Goal: Transaction & Acquisition: Book appointment/travel/reservation

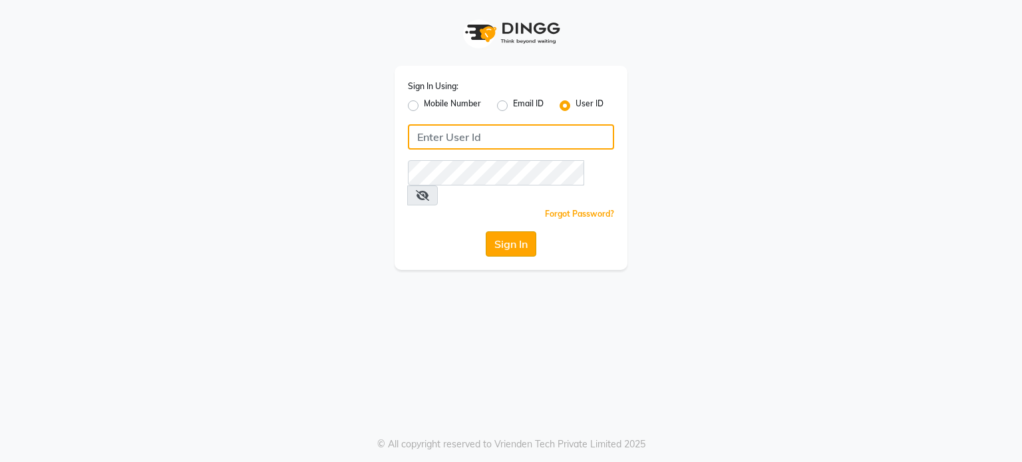
type input "yantrapwd"
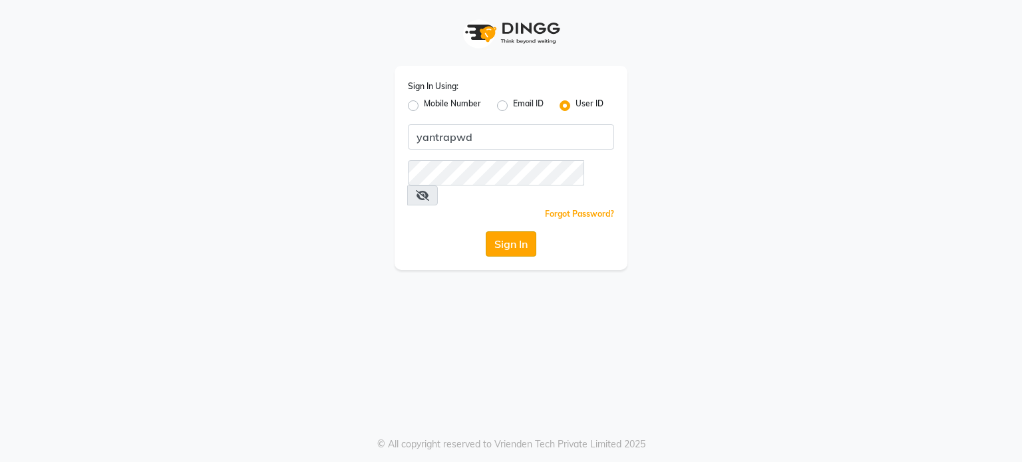
click at [523, 232] on button "Sign In" at bounding box center [511, 244] width 51 height 25
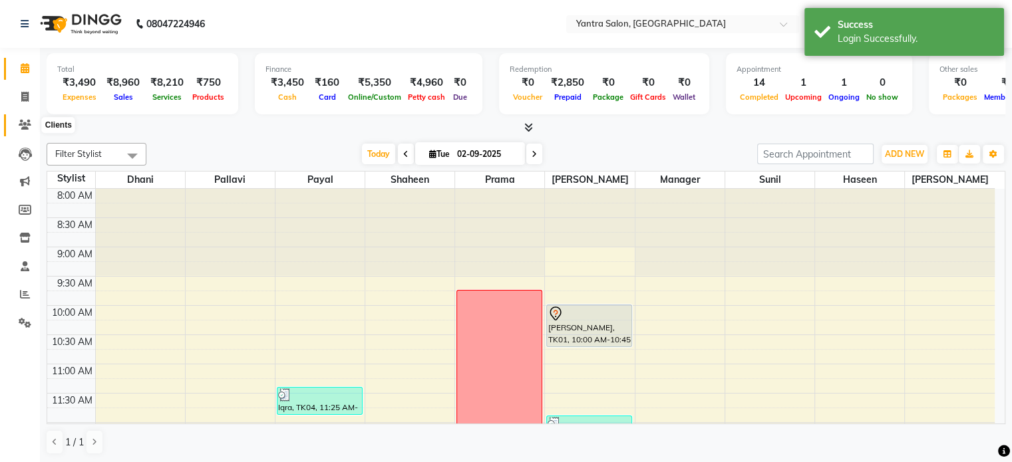
click at [28, 127] on icon at bounding box center [25, 125] width 13 height 10
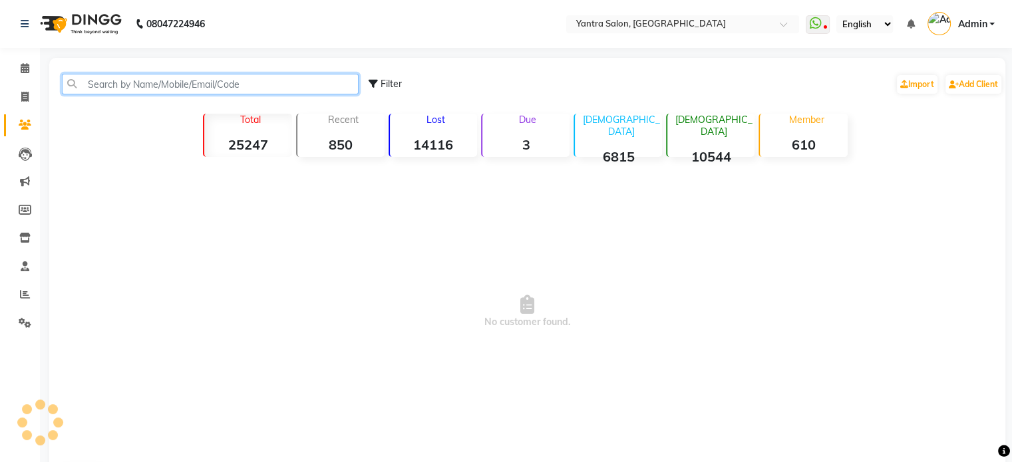
click at [119, 79] on input "text" at bounding box center [210, 84] width 297 height 21
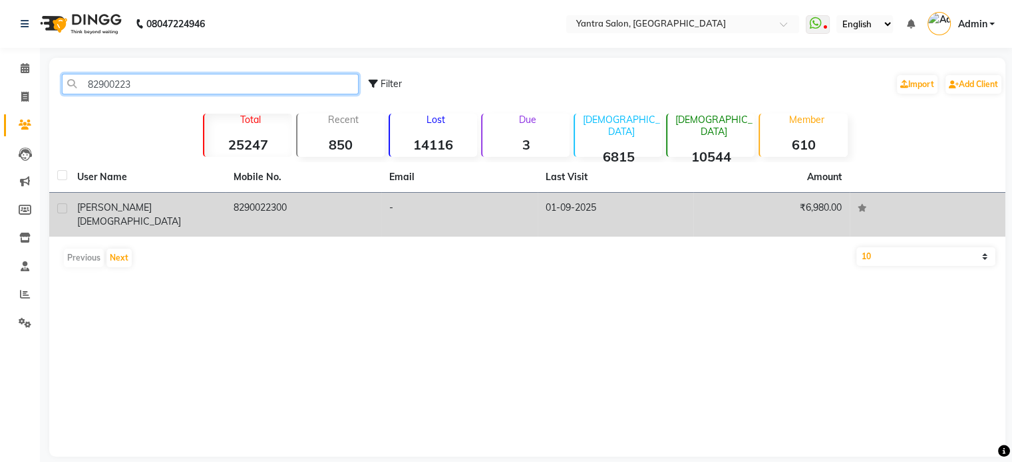
type input "82900223"
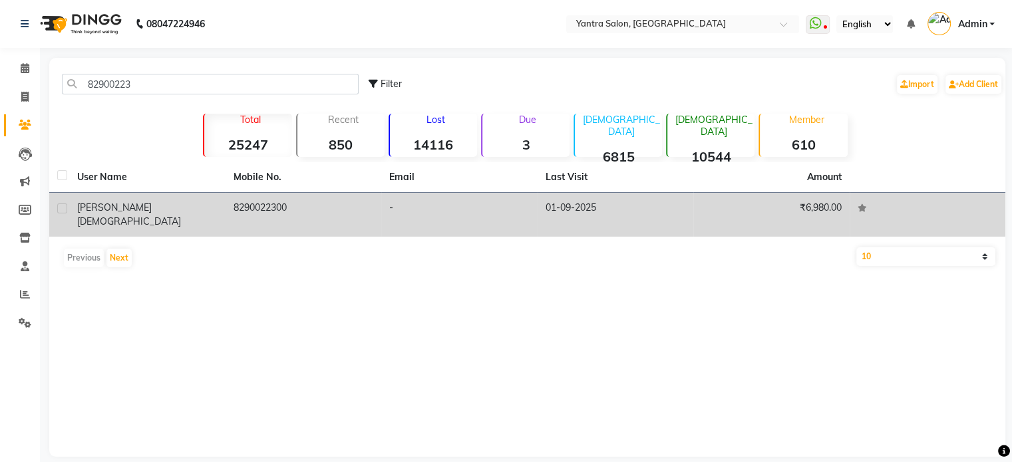
click at [584, 220] on td "01-09-2025" at bounding box center [616, 215] width 156 height 44
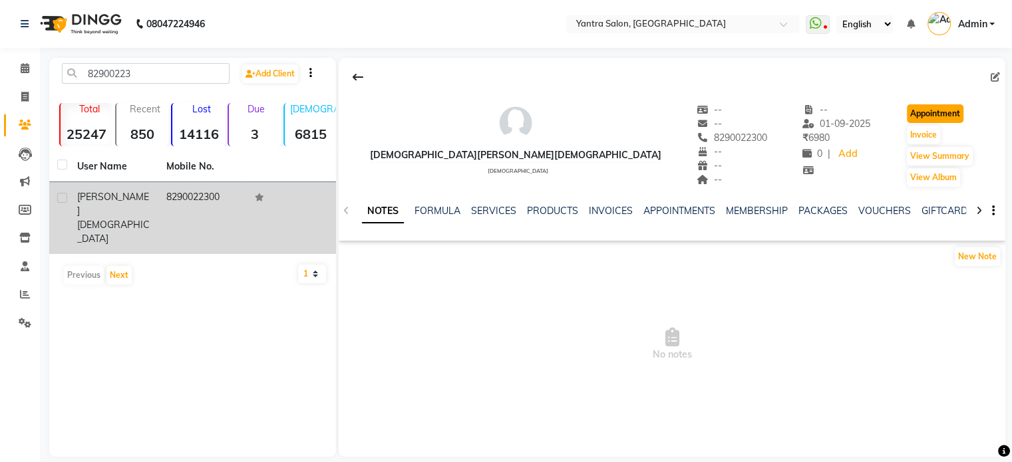
click at [916, 107] on button "Appointment" at bounding box center [935, 113] width 57 height 19
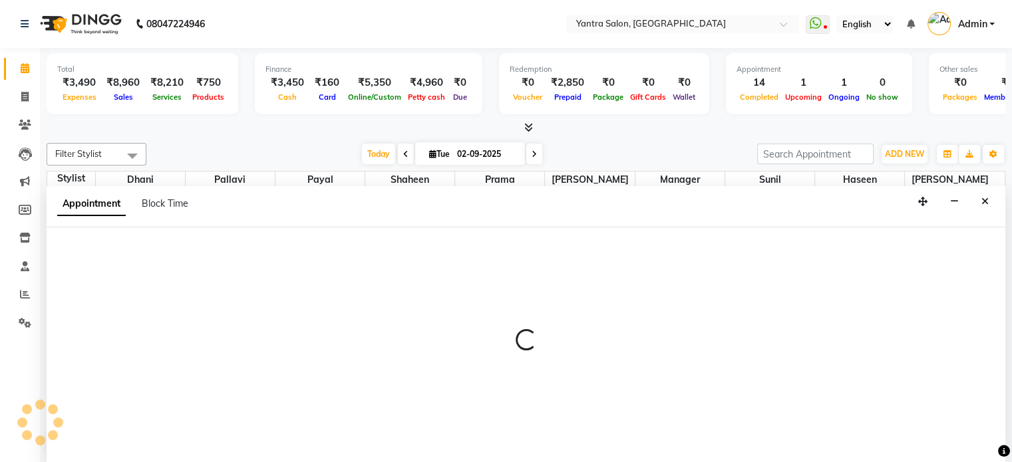
select select "tentative"
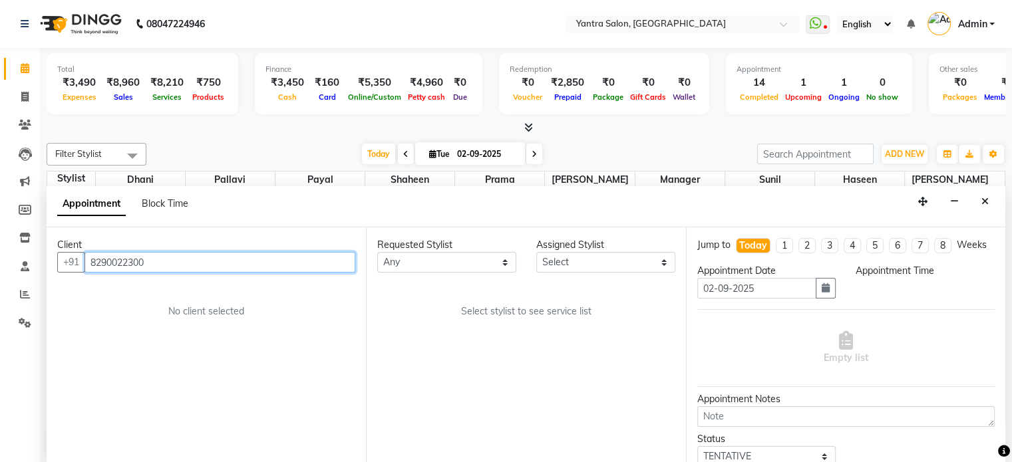
select select "540"
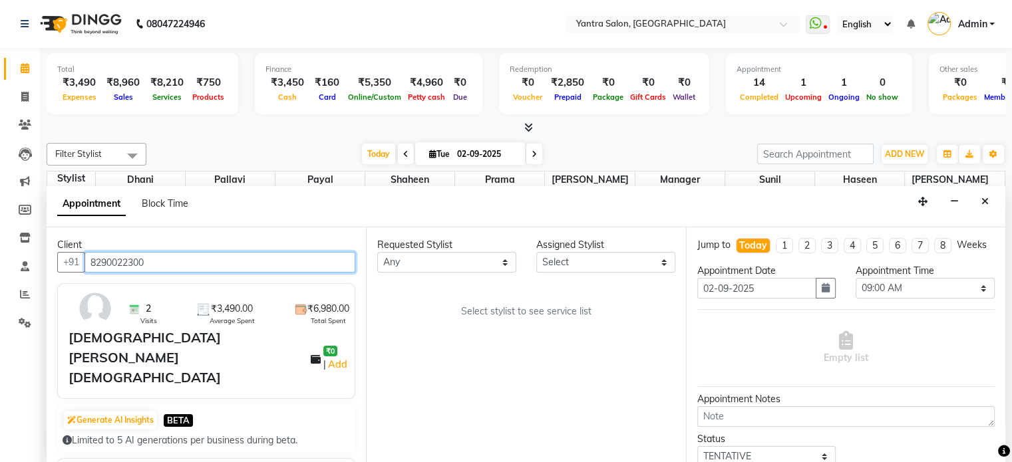
scroll to position [518, 0]
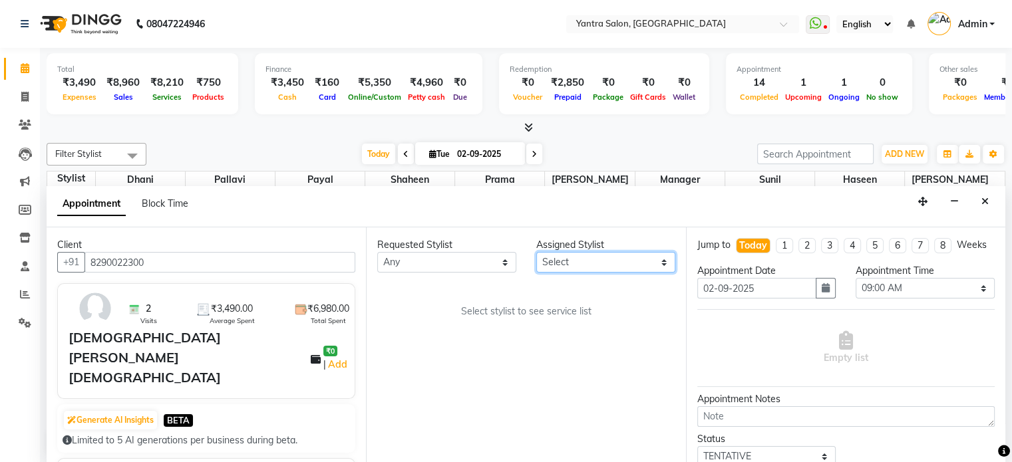
click at [586, 263] on select "Select [PERSON_NAME] Manager [PERSON_NAME] Prama [PERSON_NAME] [PERSON_NAME]" at bounding box center [605, 262] width 139 height 21
select select "79572"
click at [536, 252] on select "Select [PERSON_NAME] Manager [PERSON_NAME] Prama [PERSON_NAME] [PERSON_NAME]" at bounding box center [605, 262] width 139 height 21
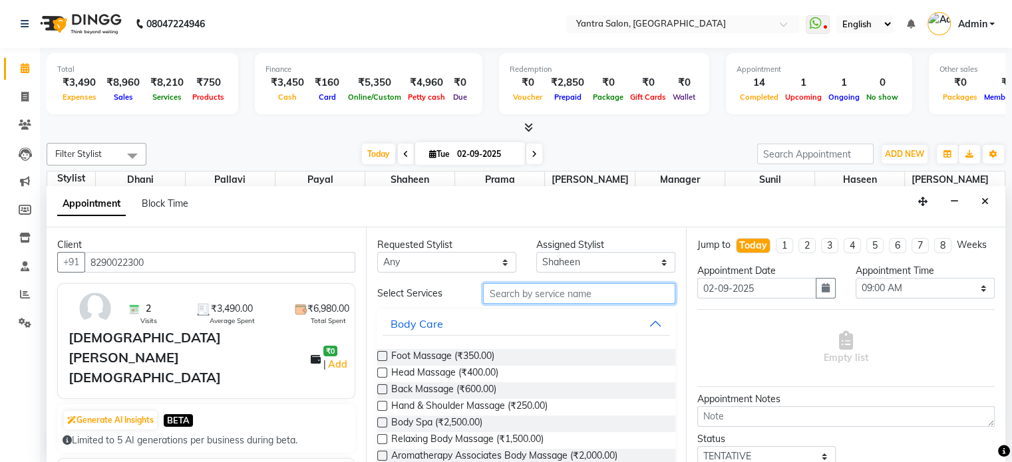
click at [586, 294] on input "text" at bounding box center [579, 293] width 192 height 21
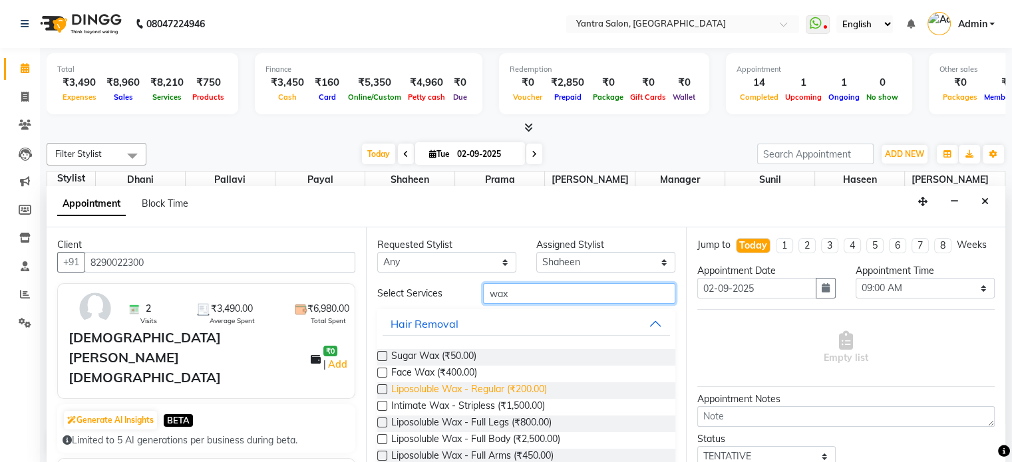
type input "wax"
click at [476, 391] on span "Liposoluble Wax - Regular (₹200.00)" at bounding box center [469, 391] width 156 height 17
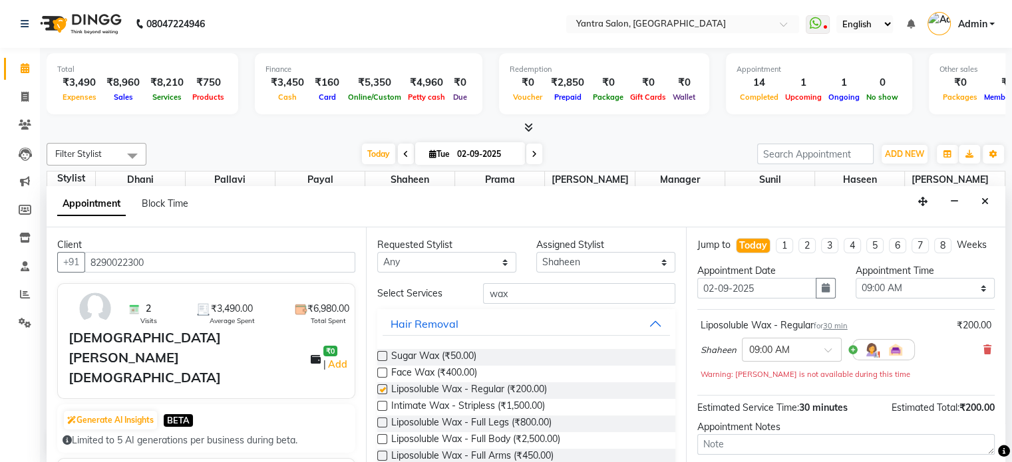
checkbox input "false"
click at [893, 299] on select "Select 09:00 AM 09:15 AM 09:30 AM 09:45 AM 10:00 AM 10:15 AM 10:30 AM 10:45 AM …" at bounding box center [925, 288] width 139 height 21
select select "1080"
click at [856, 289] on select "Select 09:00 AM 09:15 AM 09:30 AM 09:45 AM 10:00 AM 10:15 AM 10:30 AM 10:45 AM …" at bounding box center [925, 288] width 139 height 21
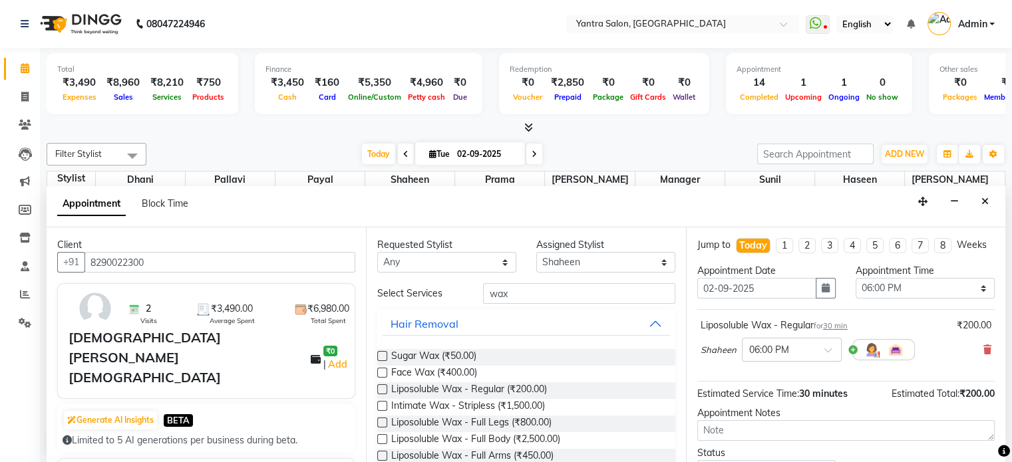
click at [929, 333] on div "Liposoluble Wax - Regular for 30 min ₹200.00" at bounding box center [846, 326] width 291 height 14
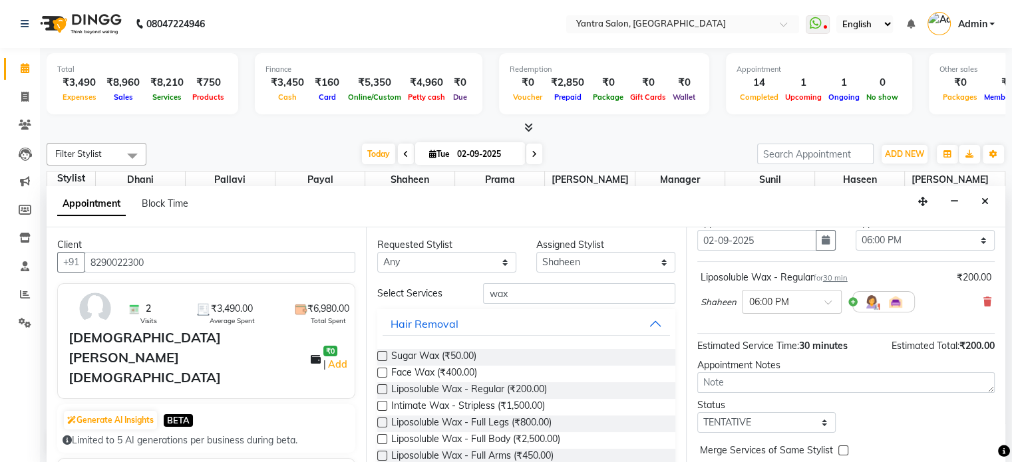
scroll to position [113, 0]
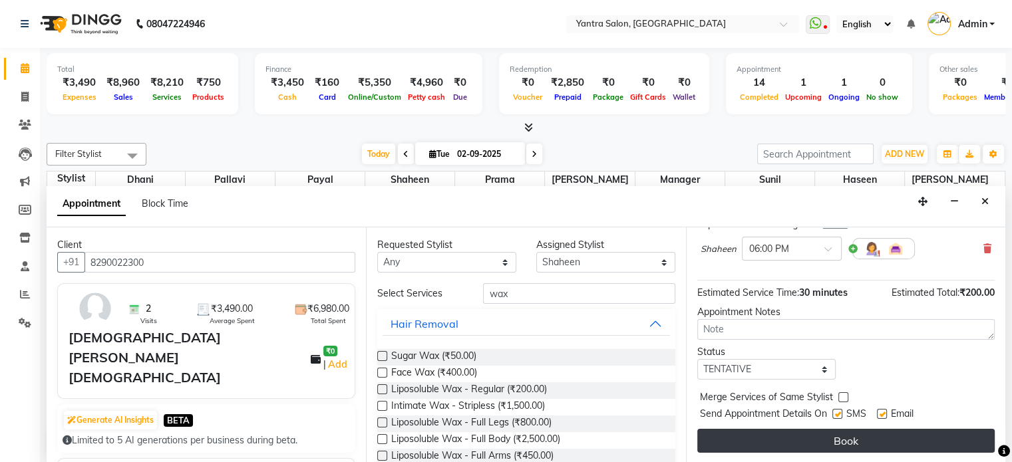
click at [921, 444] on button "Book" at bounding box center [845, 441] width 297 height 24
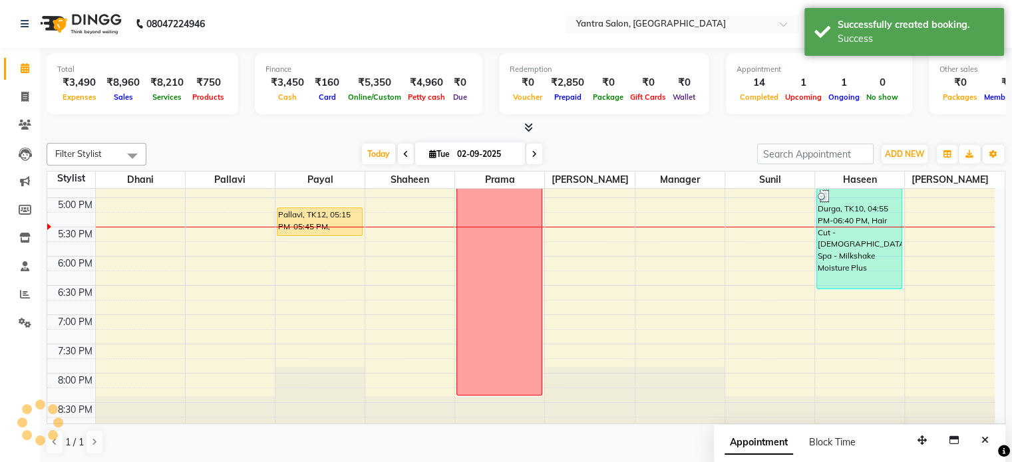
scroll to position [0, 0]
click at [367, 154] on span "Today" at bounding box center [378, 154] width 33 height 21
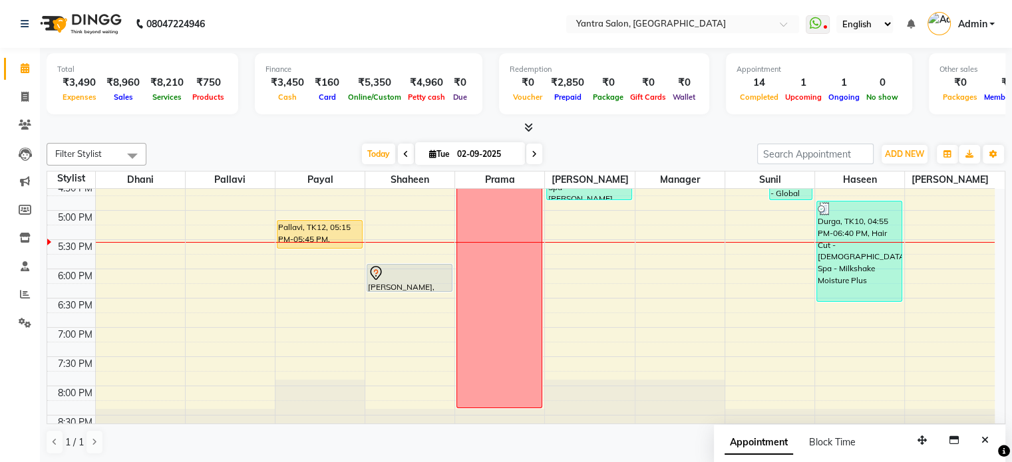
scroll to position [518, 0]
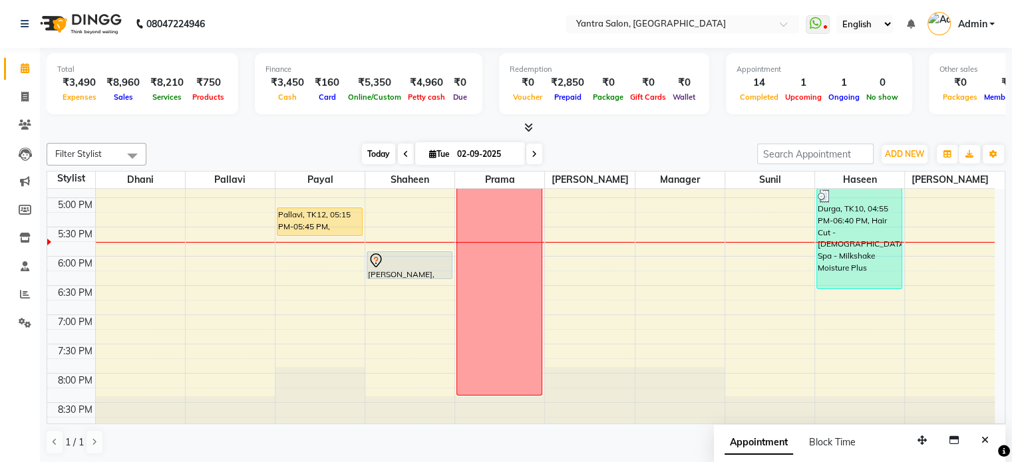
drag, startPoint x: 357, startPoint y: 154, endPoint x: 371, endPoint y: 152, distance: 14.1
click at [370, 153] on div "[DATE] [DATE]" at bounding box center [452, 154] width 183 height 20
click at [371, 152] on span "Today" at bounding box center [378, 154] width 33 height 21
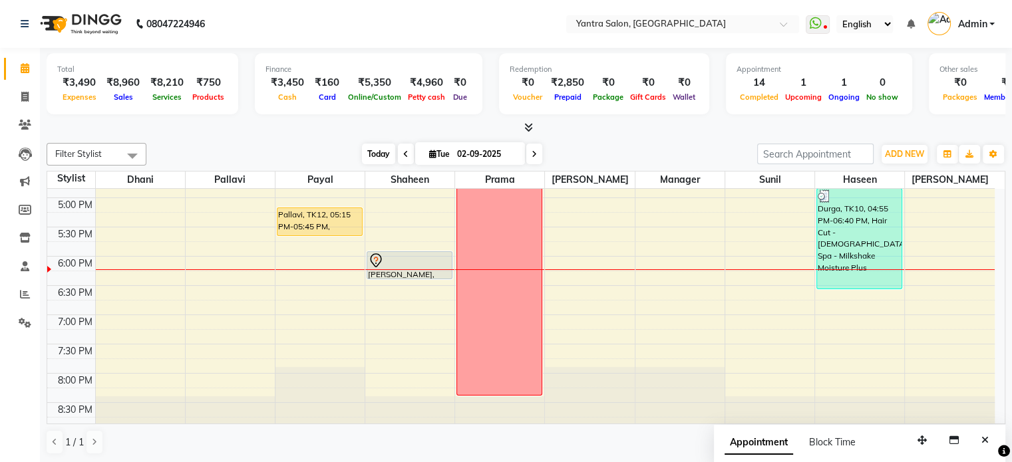
click at [367, 152] on span "Today" at bounding box center [378, 154] width 33 height 21
